Goal: Task Accomplishment & Management: Manage account settings

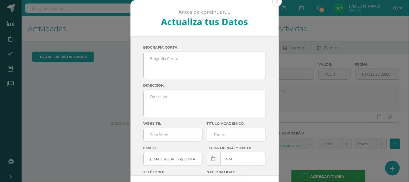
click at [272, 3] on button at bounding box center [277, 2] width 10 height 10
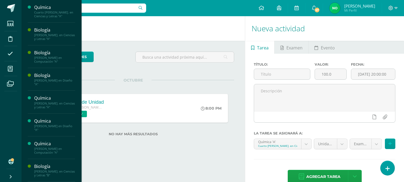
scroll to position [22, 0]
click at [50, 171] on span "Estudiantes" at bounding box center [51, 172] width 21 height 5
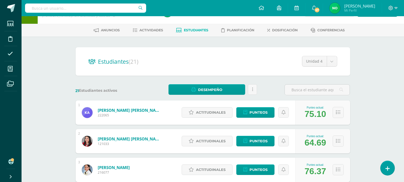
scroll to position [17, 0]
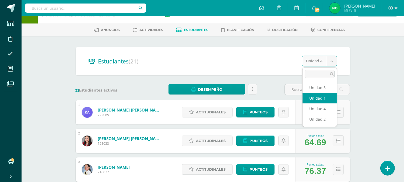
select select "/dashboard/teacher/section/2741/students/?unit=173456"
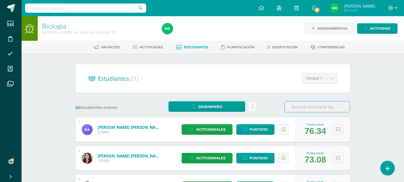
scroll to position [2, 0]
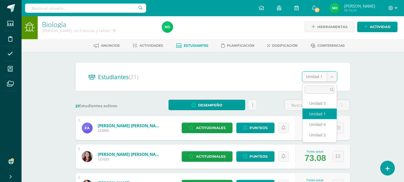
select select "/dashboard/teacher/section/2741/students/?unit=173459"
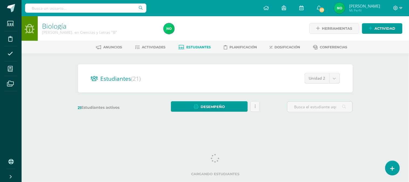
click at [373, 123] on div "Biología Quinto Bach. en Ciencias y Letras "B" Herramientas Detalle de asistenc…" at bounding box center [215, 72] width 387 height 112
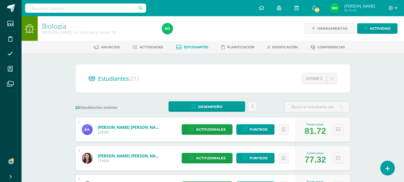
select select "/dashboard/teacher/section/2741/students/?unit=173460"
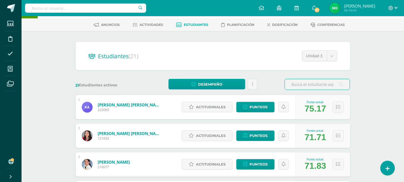
scroll to position [16, 0]
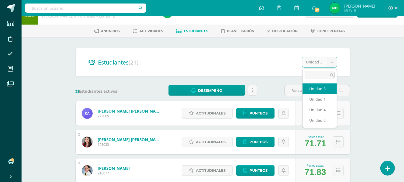
select select "/dashboard/teacher/section/2741/students/?unit=173461"
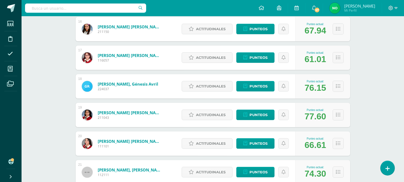
scroll to position [529, 0]
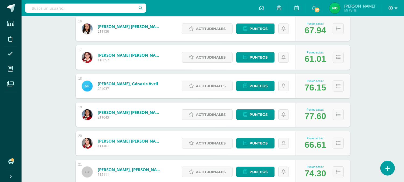
click at [395, 7] on icon at bounding box center [396, 8] width 3 height 5
click at [381, 39] on link "Cerrar sesión" at bounding box center [376, 37] width 43 height 8
